Goal: Transaction & Acquisition: Purchase product/service

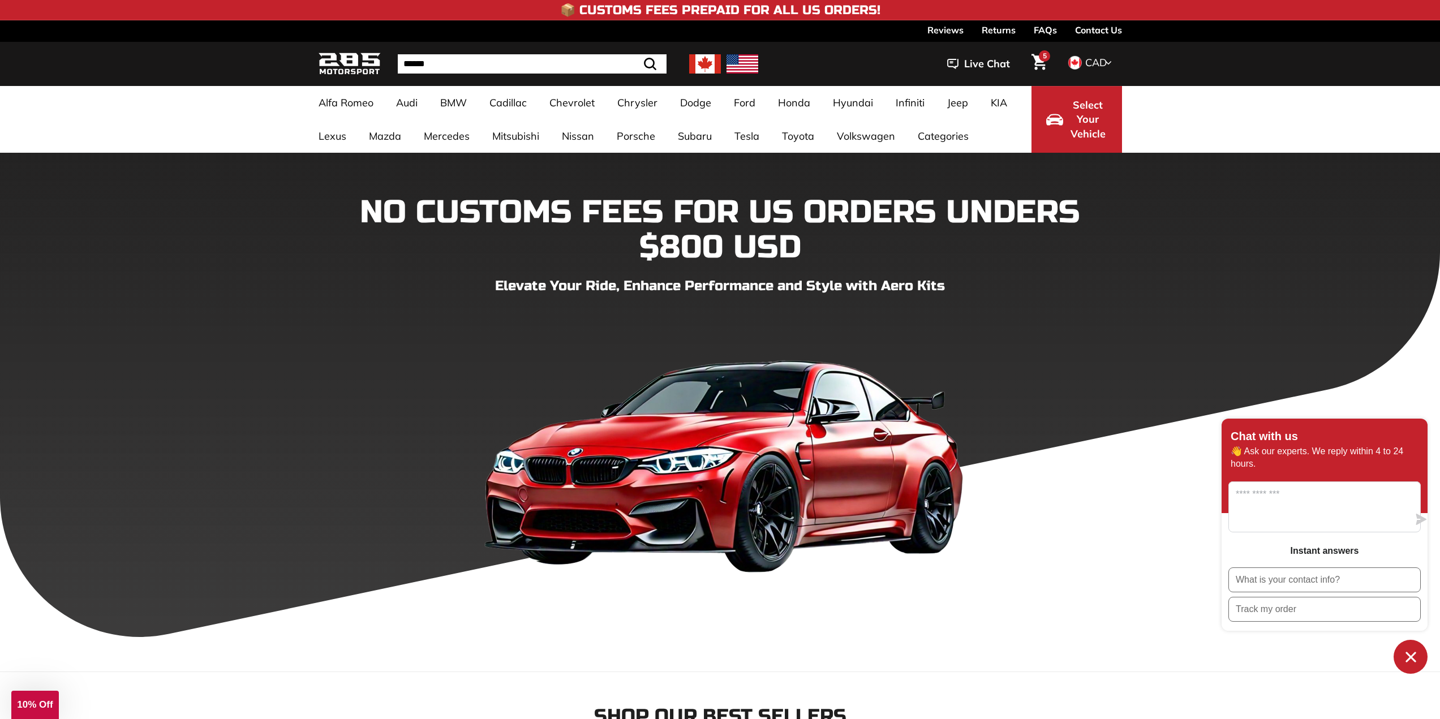
click at [1036, 62] on icon "Cart" at bounding box center [1038, 62] width 15 height 16
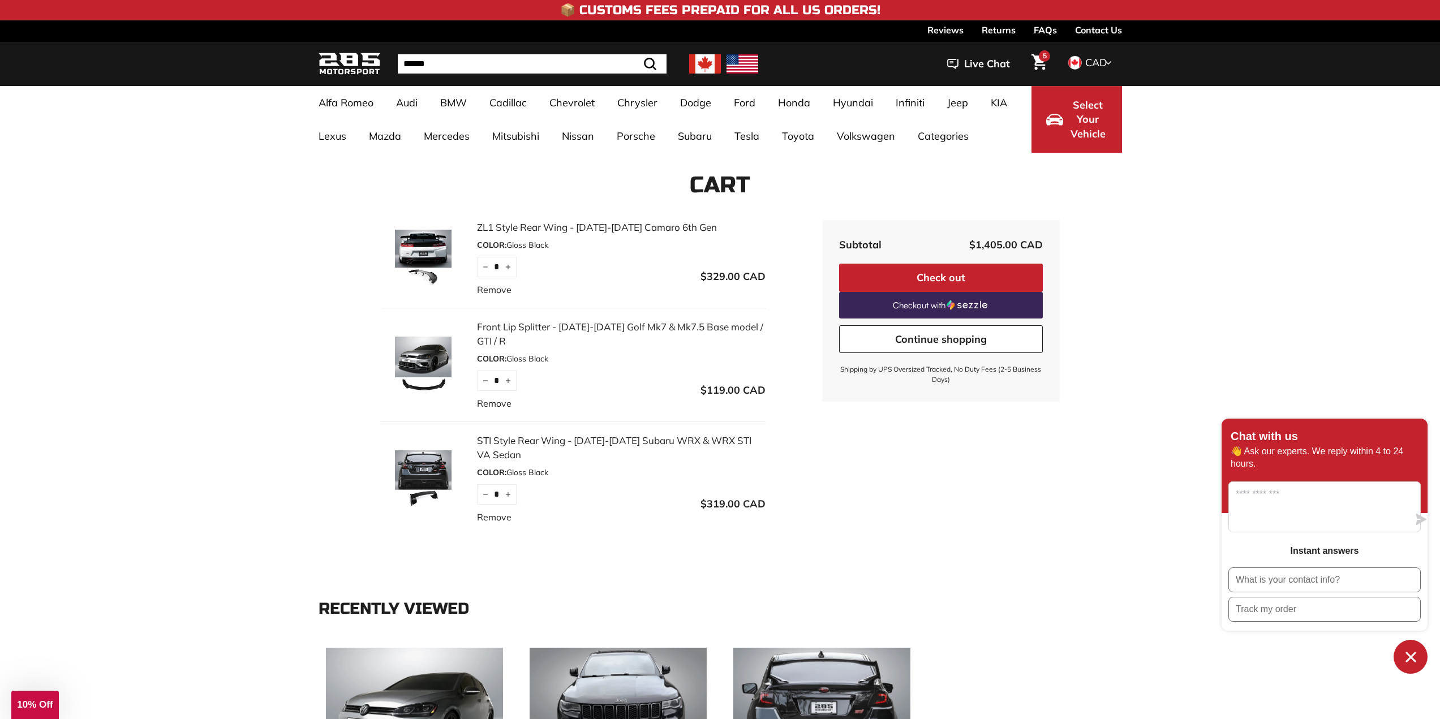
click at [492, 291] on link "Remove" at bounding box center [494, 290] width 35 height 14
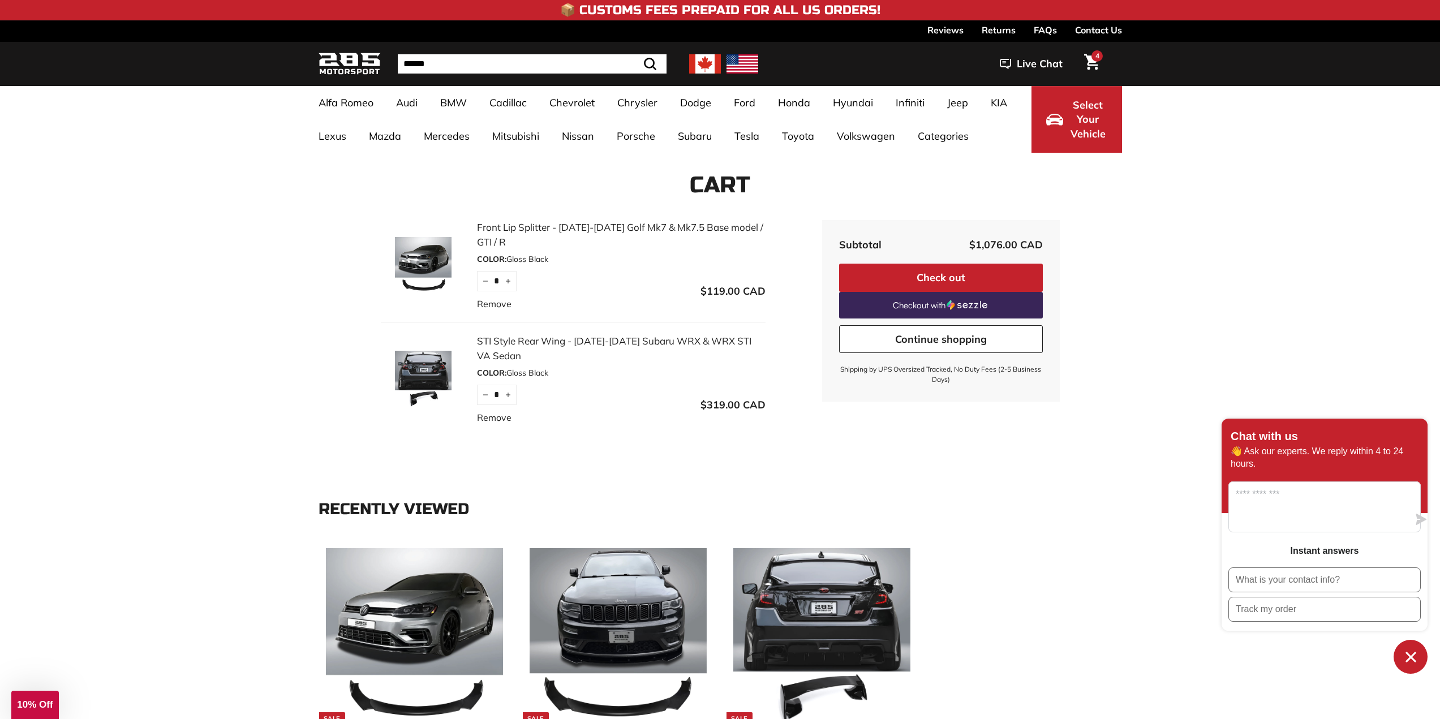
click at [501, 305] on link "Remove" at bounding box center [494, 304] width 35 height 14
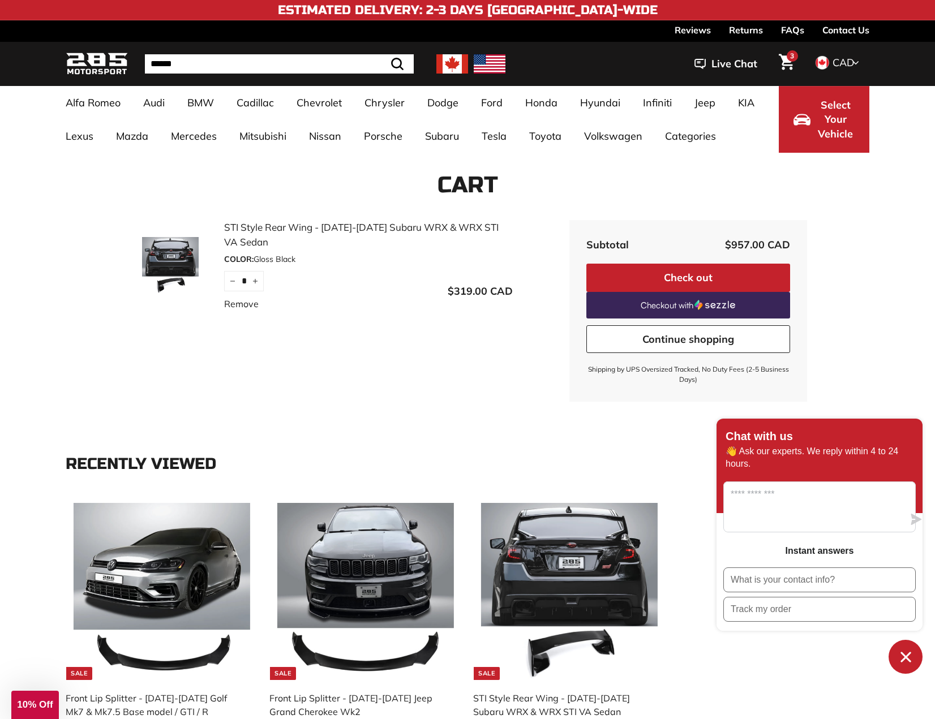
click at [182, 243] on img at bounding box center [170, 265] width 85 height 57
